Goal: Check status: Check status

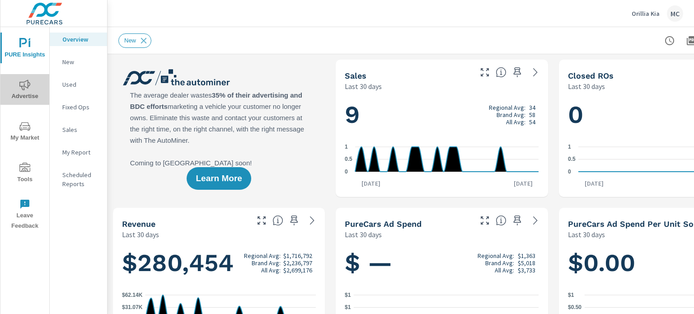
click at [25, 85] on icon "nav menu" at bounding box center [24, 85] width 11 height 11
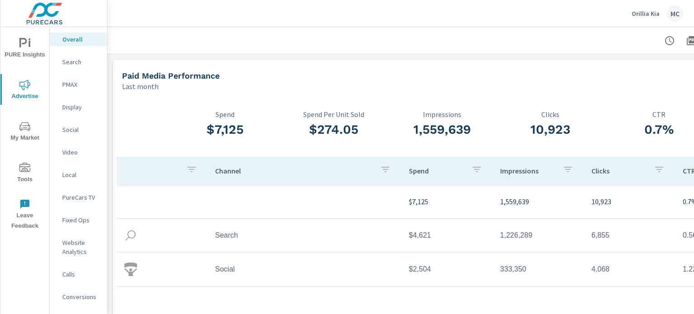
scroll to position [0, 89]
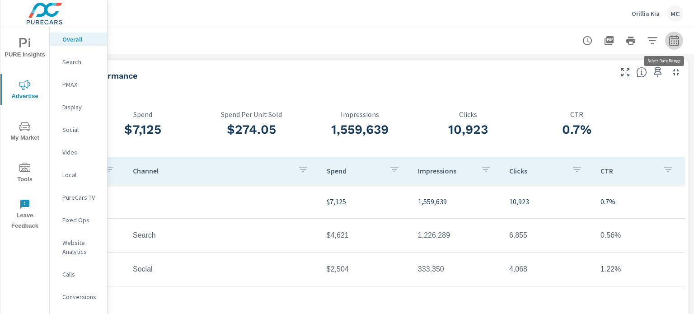
click at [670, 38] on icon "button" at bounding box center [674, 40] width 9 height 11
select select "Last month"
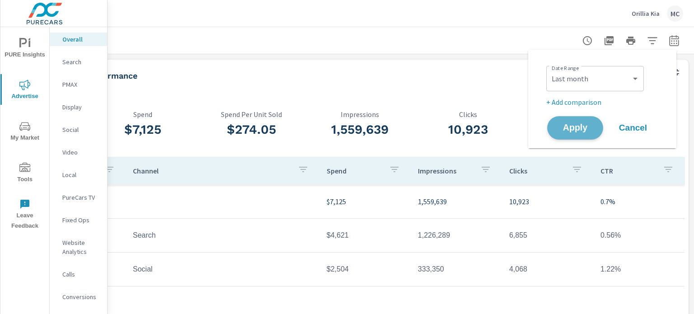
click at [581, 127] on span "Apply" at bounding box center [575, 128] width 37 height 9
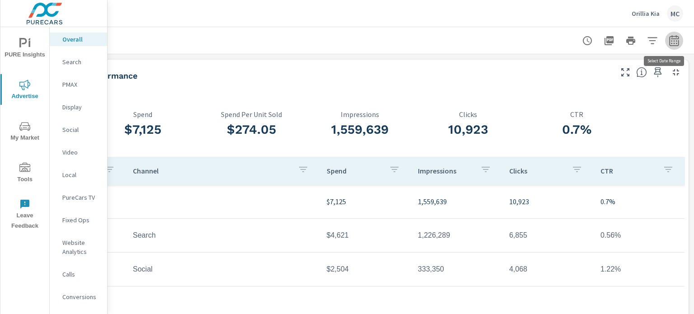
click at [669, 45] on icon "button" at bounding box center [674, 40] width 11 height 11
select select "Last month"
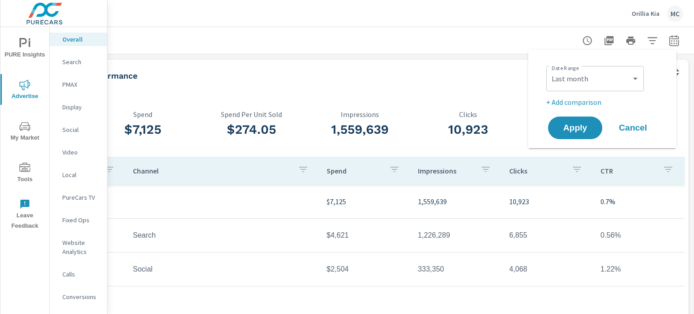
click at [582, 108] on div "Date Range Custom [DATE] Last week Last 7 days Last 14 days Last 30 days Last 4…" at bounding box center [602, 99] width 127 height 84
click at [584, 101] on p "+ Add comparison" at bounding box center [605, 102] width 116 height 11
select select "Previous period"
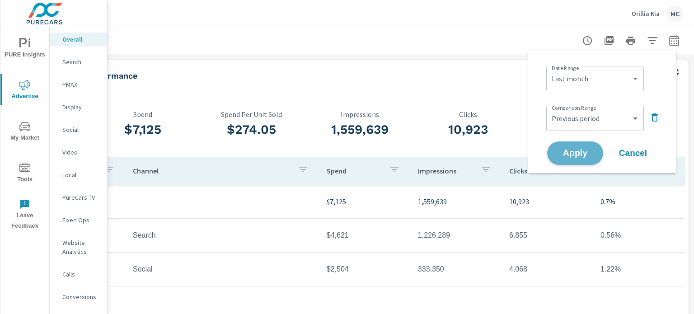
click at [587, 147] on button "Apply" at bounding box center [576, 154] width 56 height 24
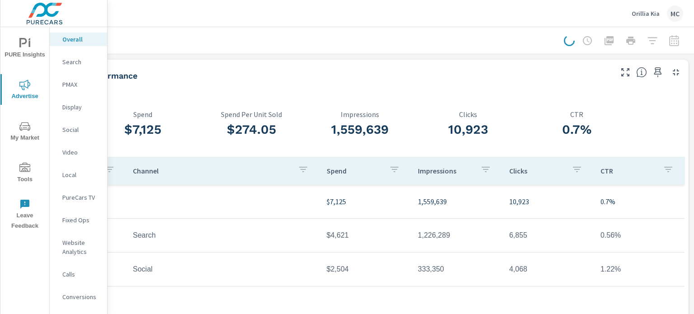
scroll to position [0, 82]
